Goal: Find specific page/section: Find specific page/section

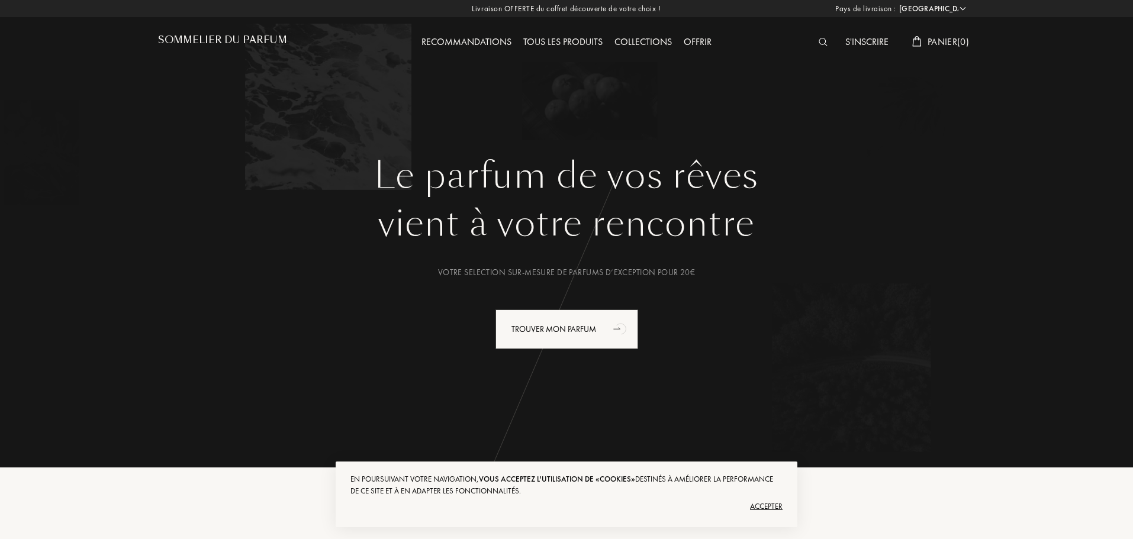
select select "FR"
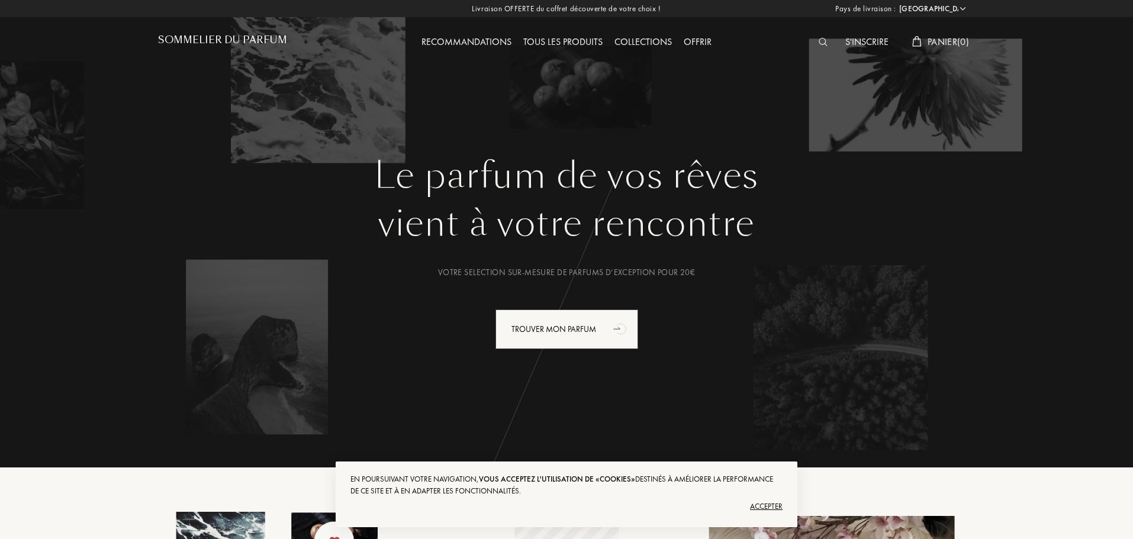
click at [225, 38] on h1 "Sommelier du Parfum" at bounding box center [222, 39] width 129 height 11
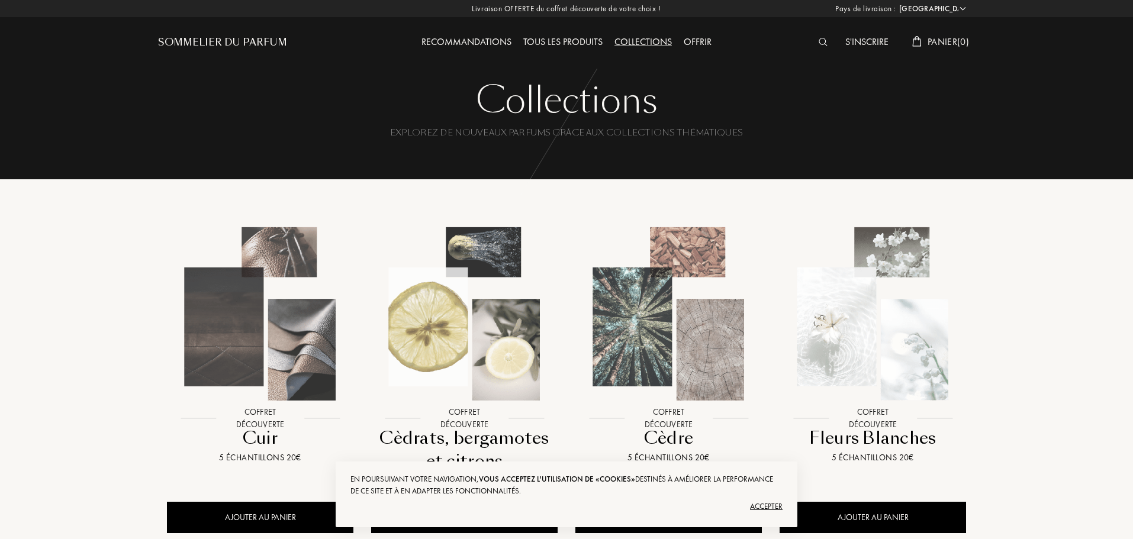
select select "FR"
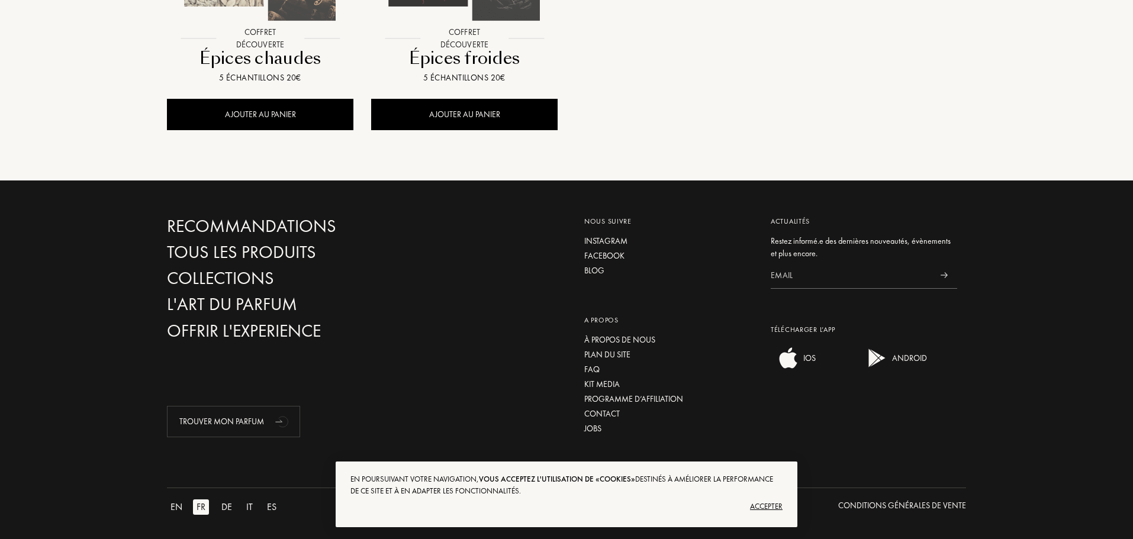
scroll to position [1373, 0]
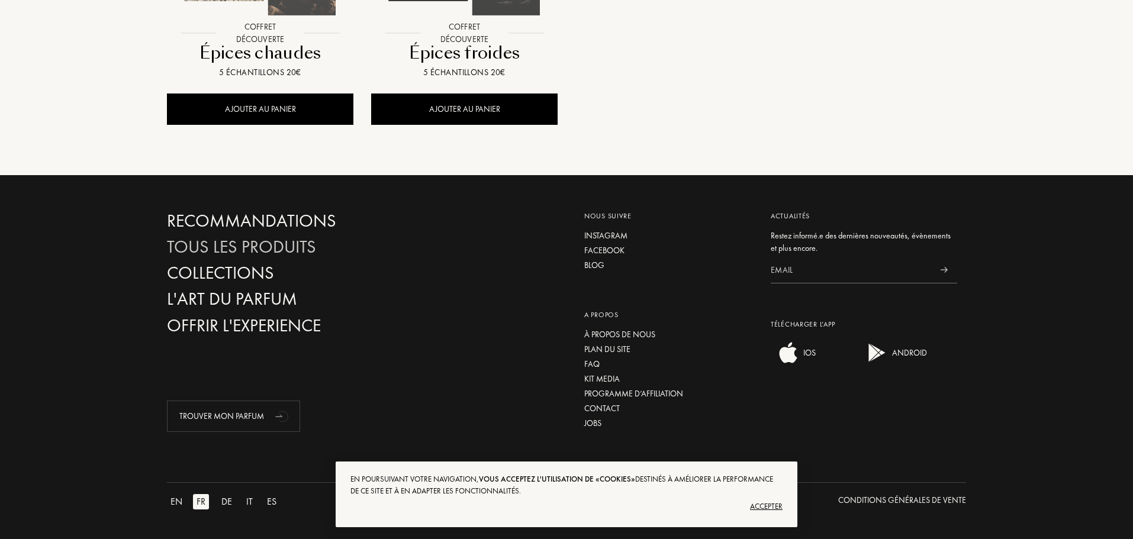
click at [245, 251] on div "Tous les produits" at bounding box center [294, 247] width 254 height 21
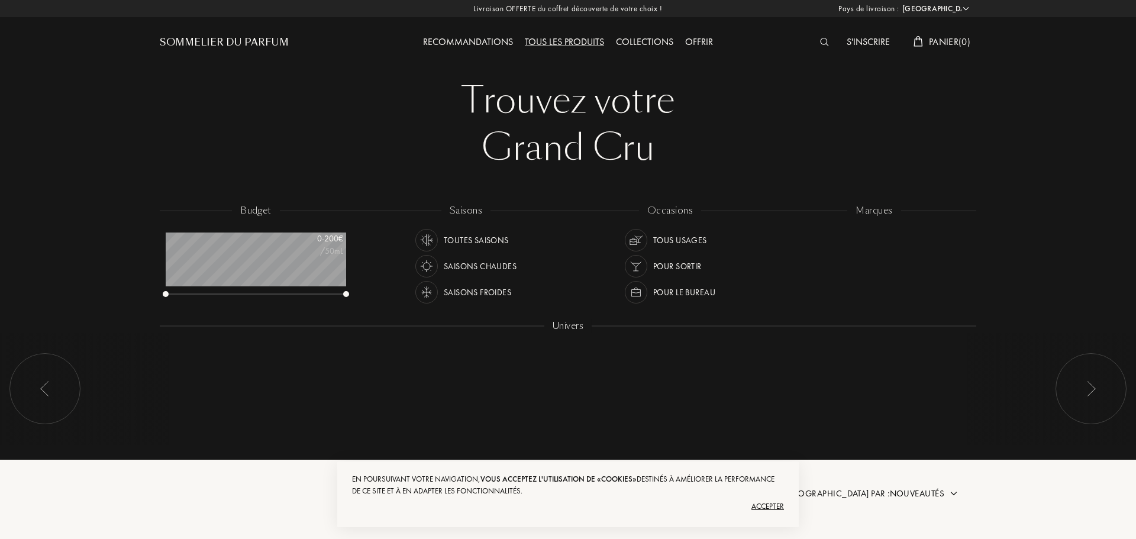
select select "FR"
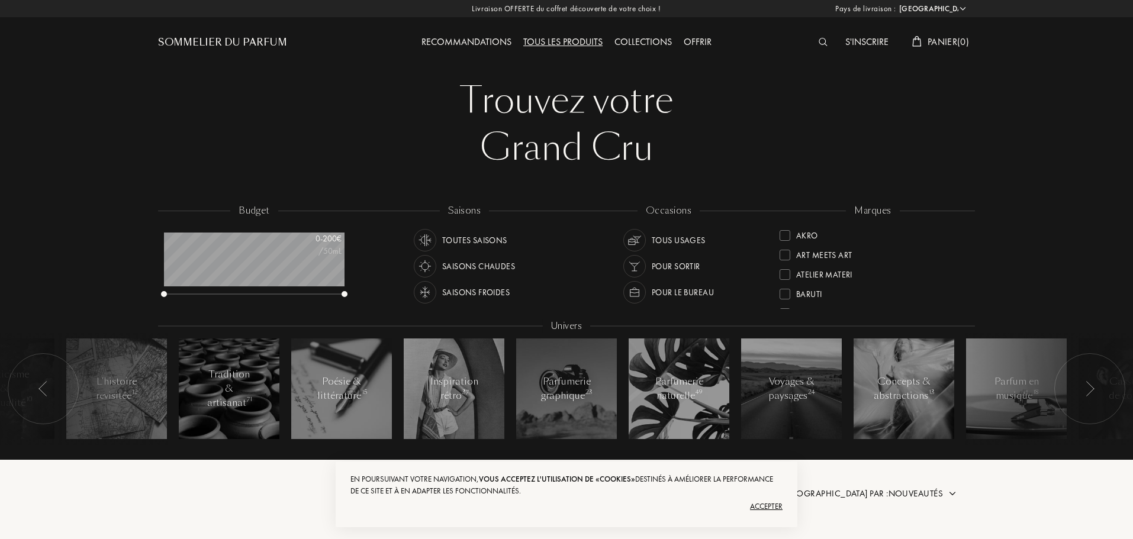
click at [821, 41] on img at bounding box center [822, 42] width 9 height 8
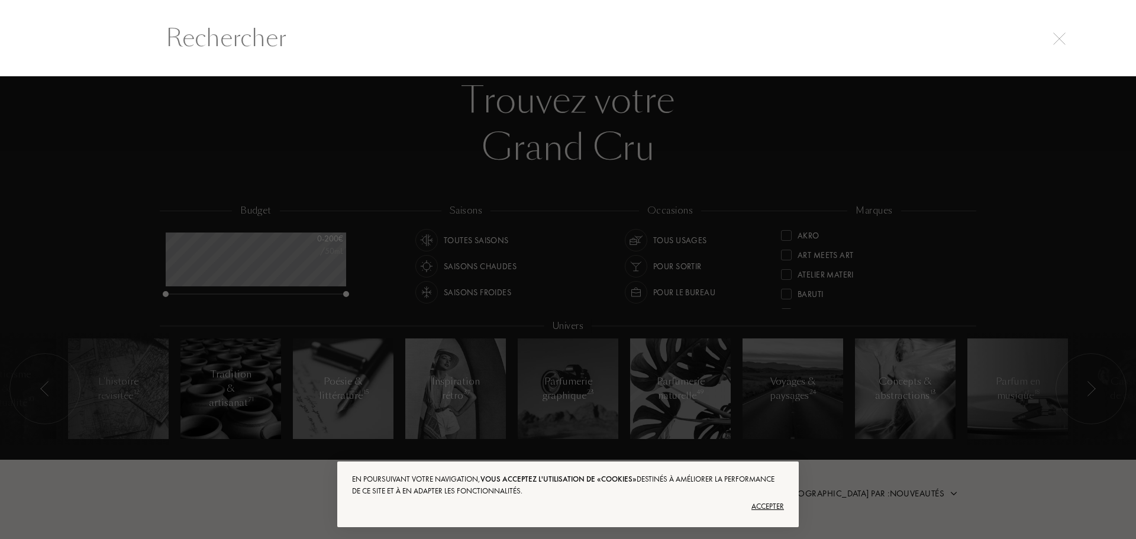
click at [579, 69] on div at bounding box center [568, 37] width 1136 height 77
click at [596, 53] on input "text" at bounding box center [568, 38] width 852 height 36
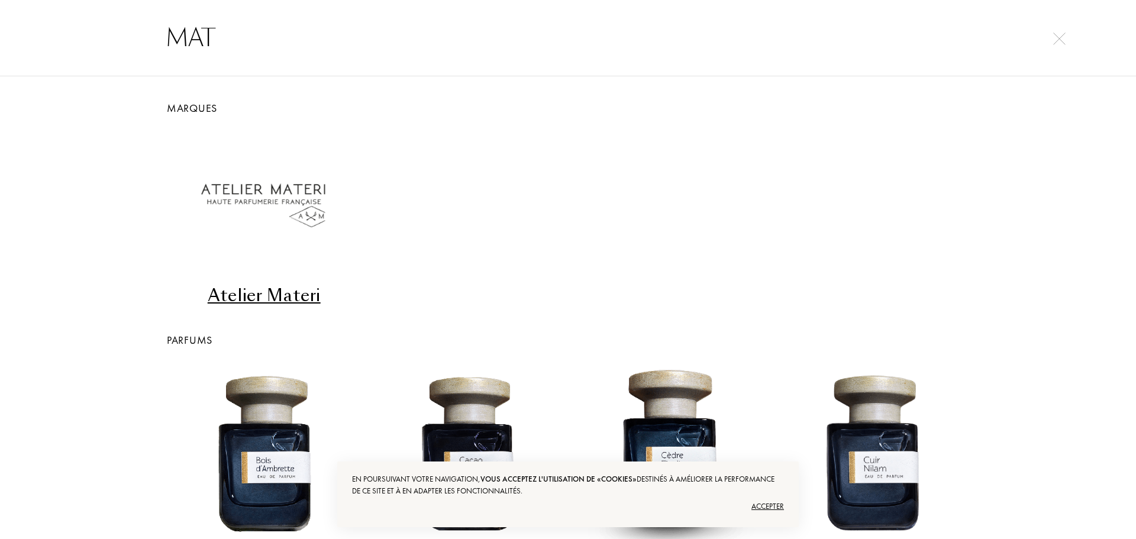
type input "MAT"
click at [302, 283] on div "Atelier Materi" at bounding box center [263, 217] width 193 height 179
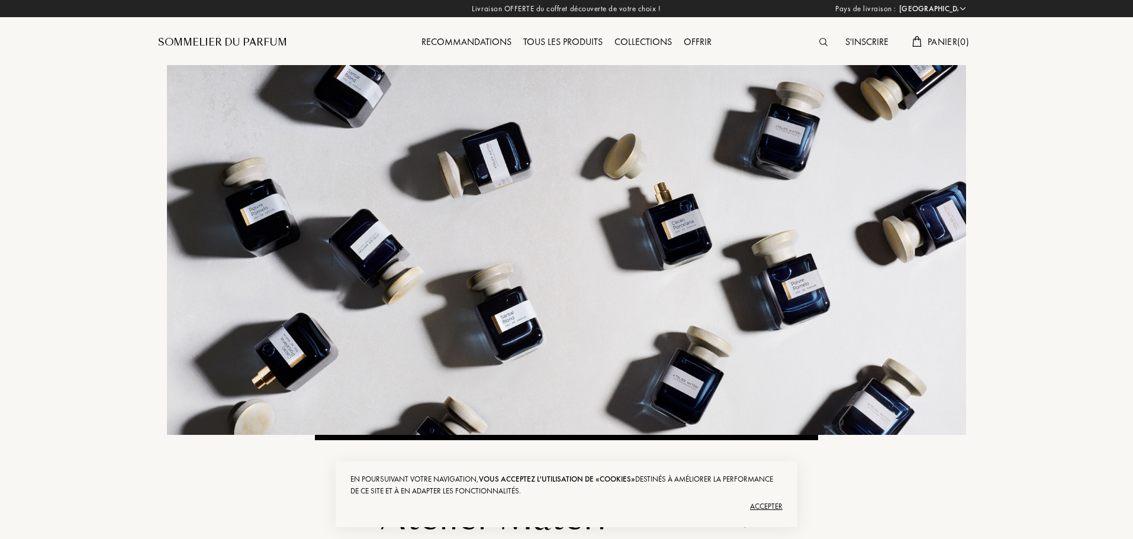
select select "FR"
